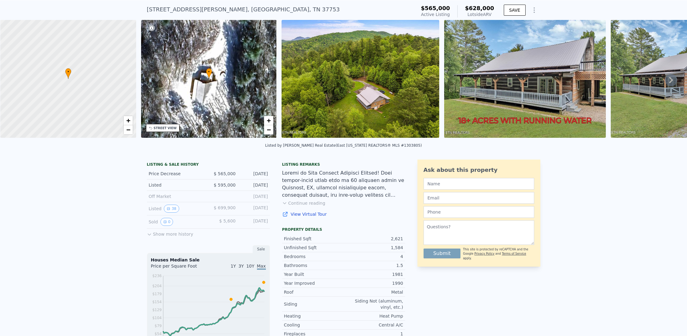
scroll to position [29, 0]
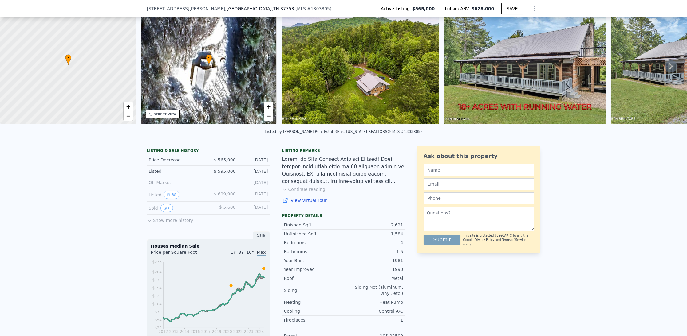
click at [76, 214] on div "LISTING & SALE HISTORY Price Decrease $ 565,000 Jun 25, 2025 Listed $ 595,000 J…" at bounding box center [343, 309] width 687 height 336
click at [163, 224] on button "Show more history" at bounding box center [170, 219] width 46 height 9
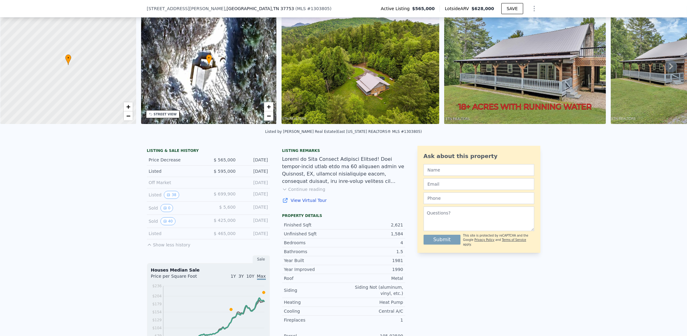
drag, startPoint x: 267, startPoint y: 224, endPoint x: 253, endPoint y: 223, distance: 14.2
click at [253, 223] on div "LISTING & SALE HISTORY Price Decrease $ 565,000 Jun 25, 2025 Listed $ 595,000 J…" at bounding box center [276, 310] width 258 height 328
click at [249, 222] on div "[DATE]" at bounding box center [254, 221] width 27 height 8
drag, startPoint x: 263, startPoint y: 223, endPoint x: 204, endPoint y: 229, distance: 59.6
click at [204, 228] on div "Sold 40 $ 425,000 Feb 15, 2021" at bounding box center [208, 221] width 123 height 13
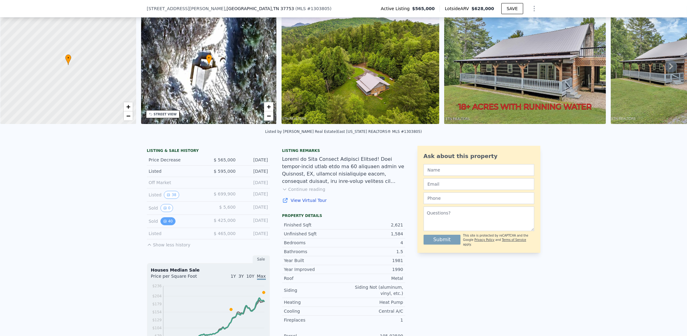
click at [168, 223] on button "40" at bounding box center [167, 221] width 15 height 8
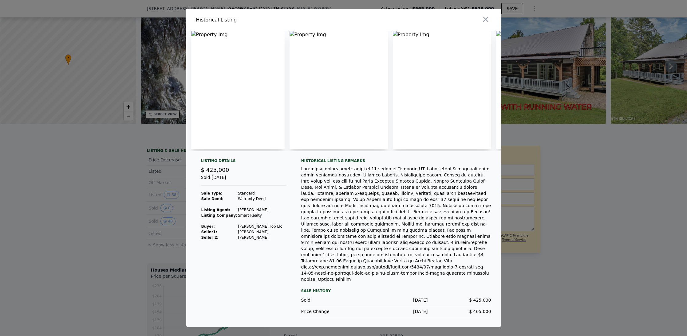
click at [444, 115] on img at bounding box center [442, 90] width 98 height 118
click at [445, 113] on img at bounding box center [442, 90] width 98 height 118
drag, startPoint x: 417, startPoint y: 109, endPoint x: 257, endPoint y: 92, distance: 161.2
click at [256, 93] on div at bounding box center [343, 91] width 315 height 120
drag, startPoint x: 340, startPoint y: 96, endPoint x: 386, endPoint y: 46, distance: 67.8
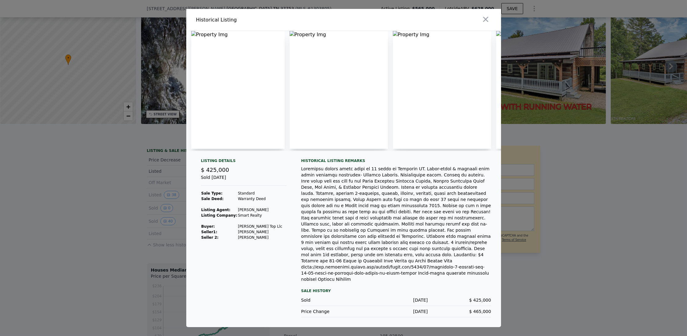
click at [386, 46] on img at bounding box center [338, 90] width 98 height 118
drag, startPoint x: 400, startPoint y: 79, endPoint x: 594, endPoint y: -35, distance: 225.2
click at [594, 0] on html "Search an address or region Solutions Company Open main menu Log In Free Accoun…" at bounding box center [343, 168] width 687 height 336
click at [452, 85] on img at bounding box center [442, 90] width 98 height 118
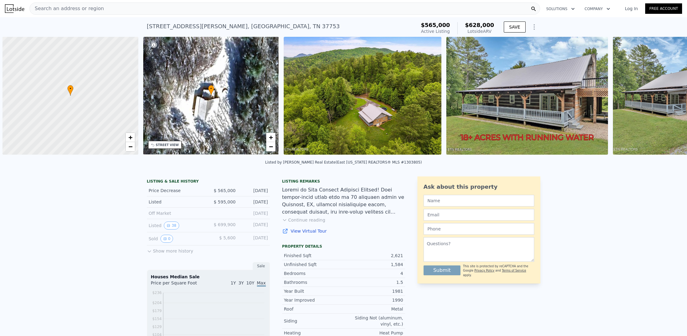
scroll to position [0, 2]
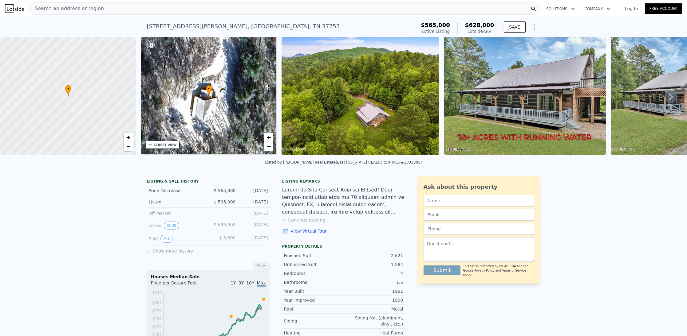
click at [162, 254] on button "Show more history" at bounding box center [170, 250] width 46 height 9
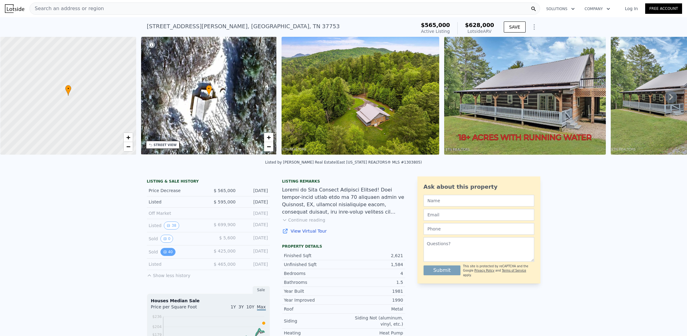
click at [170, 256] on button "40" at bounding box center [167, 252] width 15 height 8
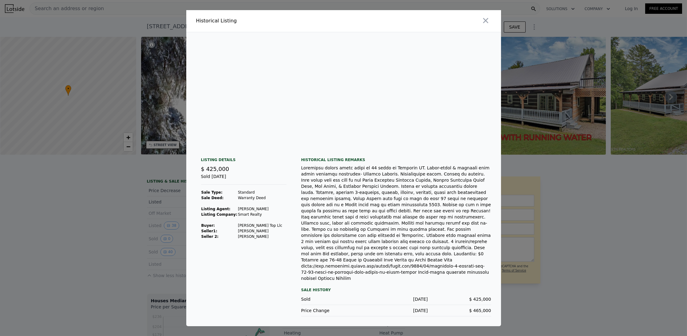
scroll to position [0, 0]
